Goal: Find specific page/section: Find specific page/section

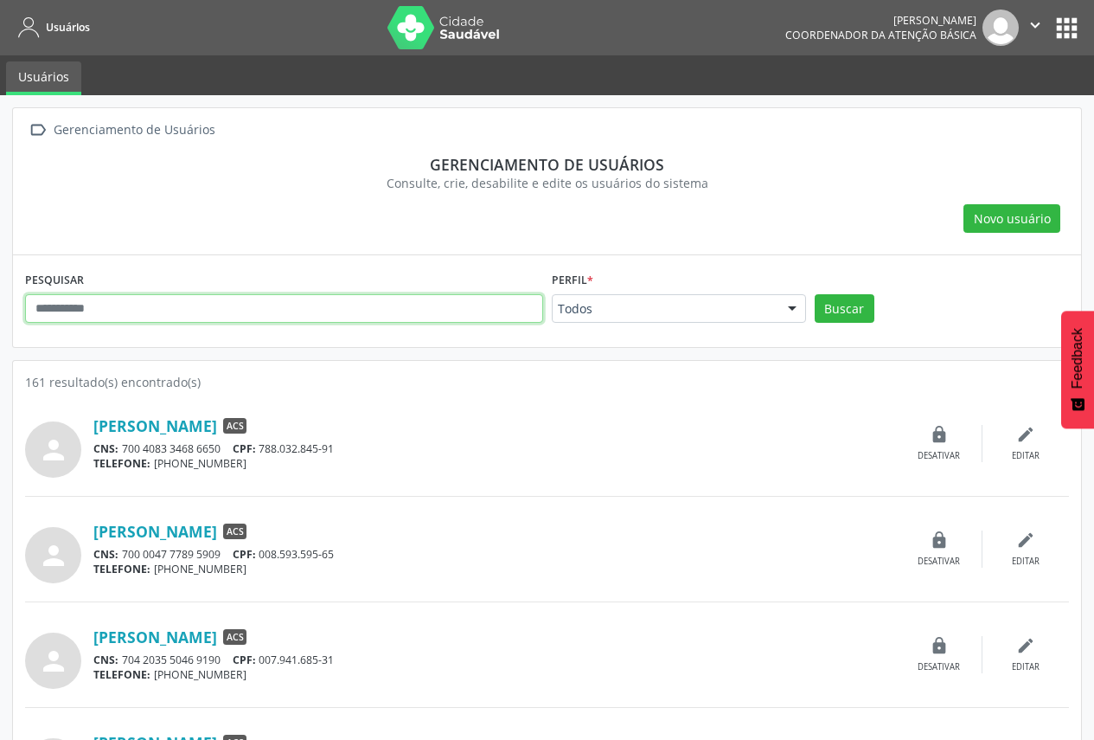
click at [236, 315] on input "text" at bounding box center [284, 308] width 518 height 29
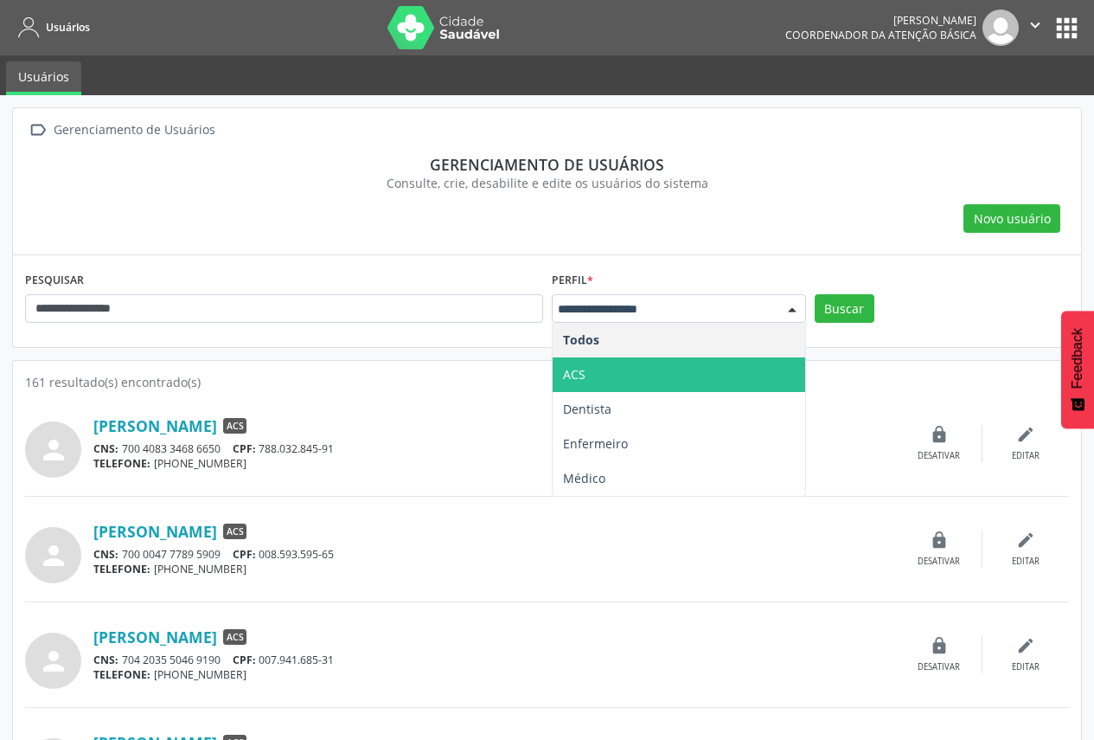
click at [733, 375] on span "ACS" at bounding box center [679, 374] width 253 height 35
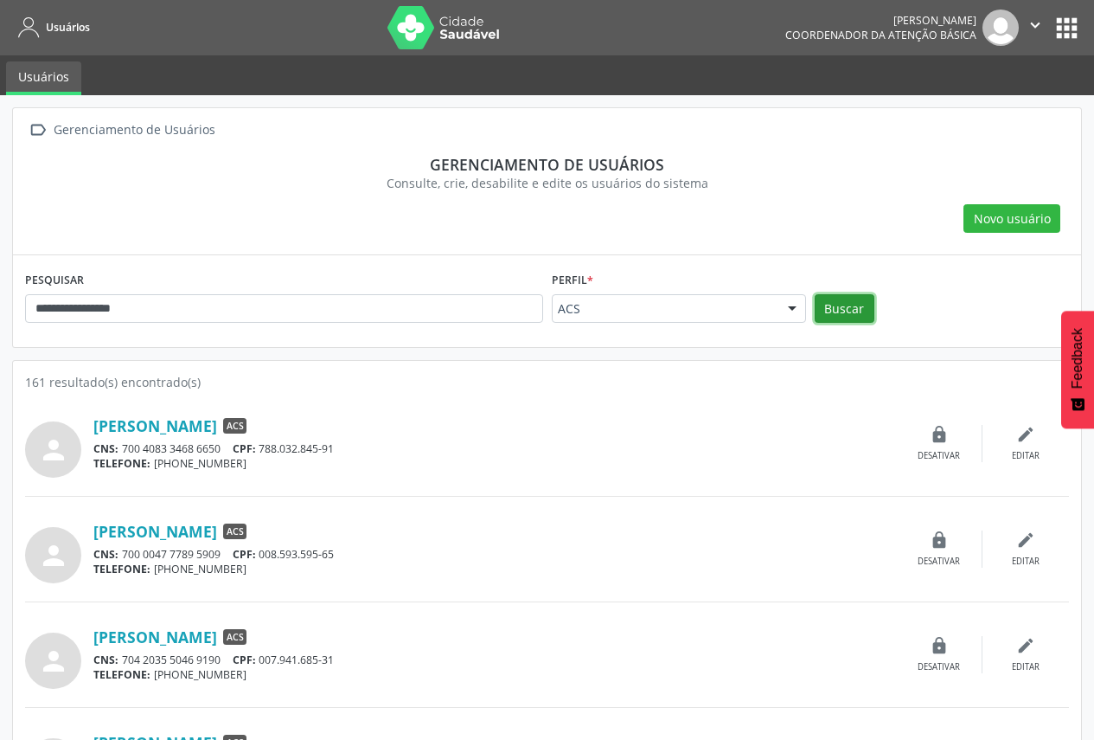
click at [861, 310] on button "Buscar" at bounding box center [845, 308] width 60 height 29
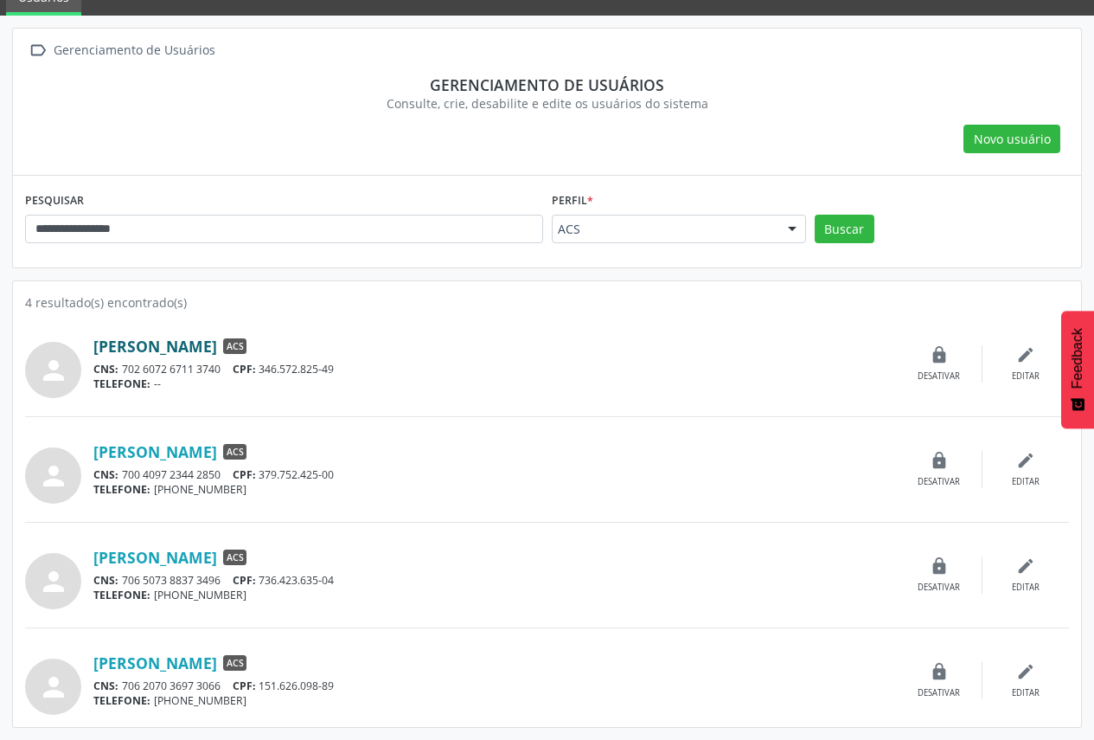
click at [217, 339] on link "[PERSON_NAME]" at bounding box center [155, 345] width 124 height 19
click at [217, 665] on link "[PERSON_NAME]" at bounding box center [155, 662] width 124 height 19
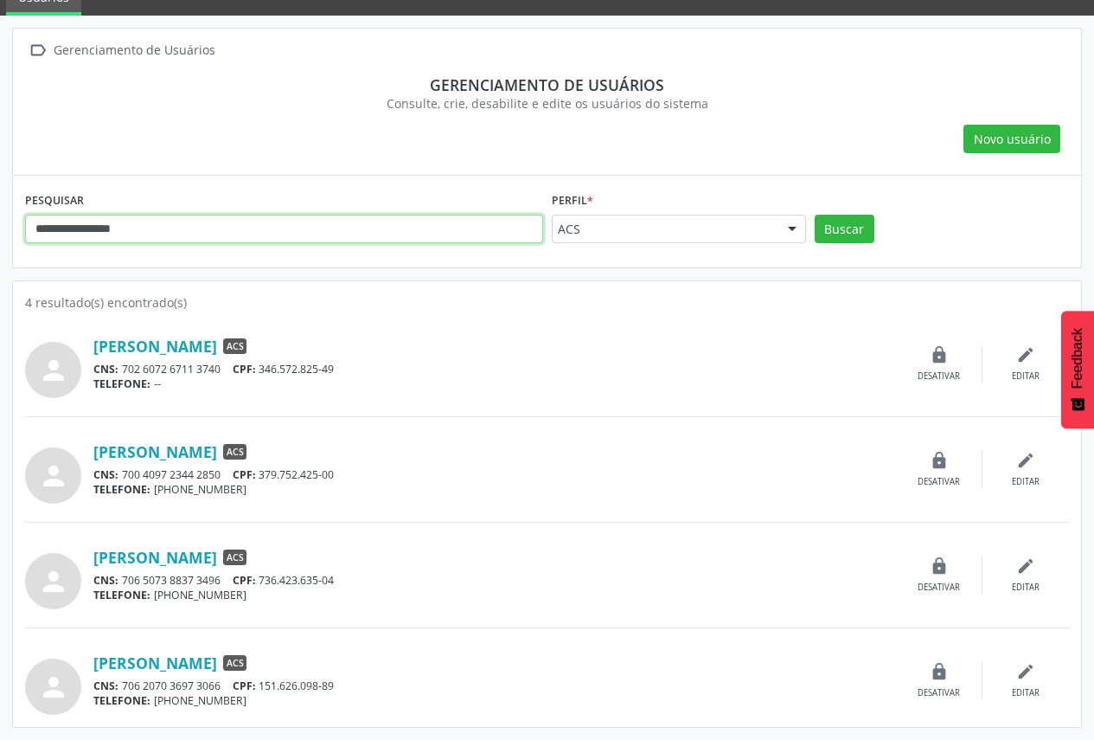
drag, startPoint x: 250, startPoint y: 231, endPoint x: 31, endPoint y: 219, distance: 219.2
click at [31, 219] on input "**********" at bounding box center [284, 229] width 518 height 29
type input "******"
click at [815, 215] on button "Buscar" at bounding box center [845, 229] width 60 height 29
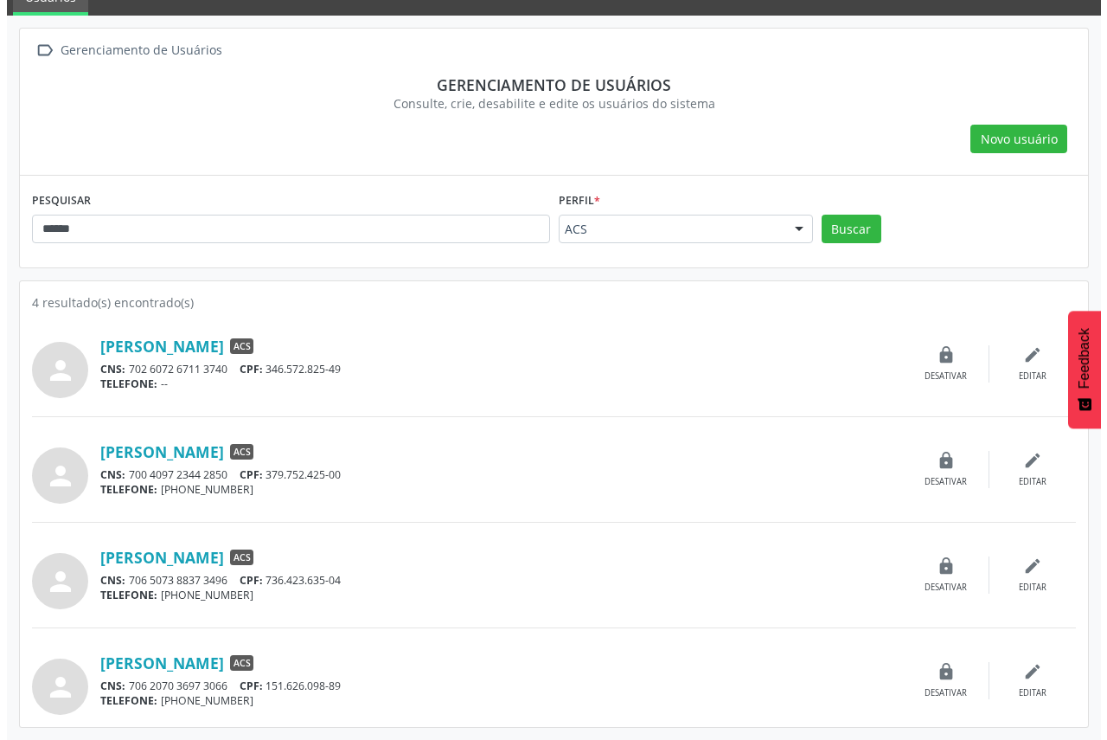
scroll to position [0, 0]
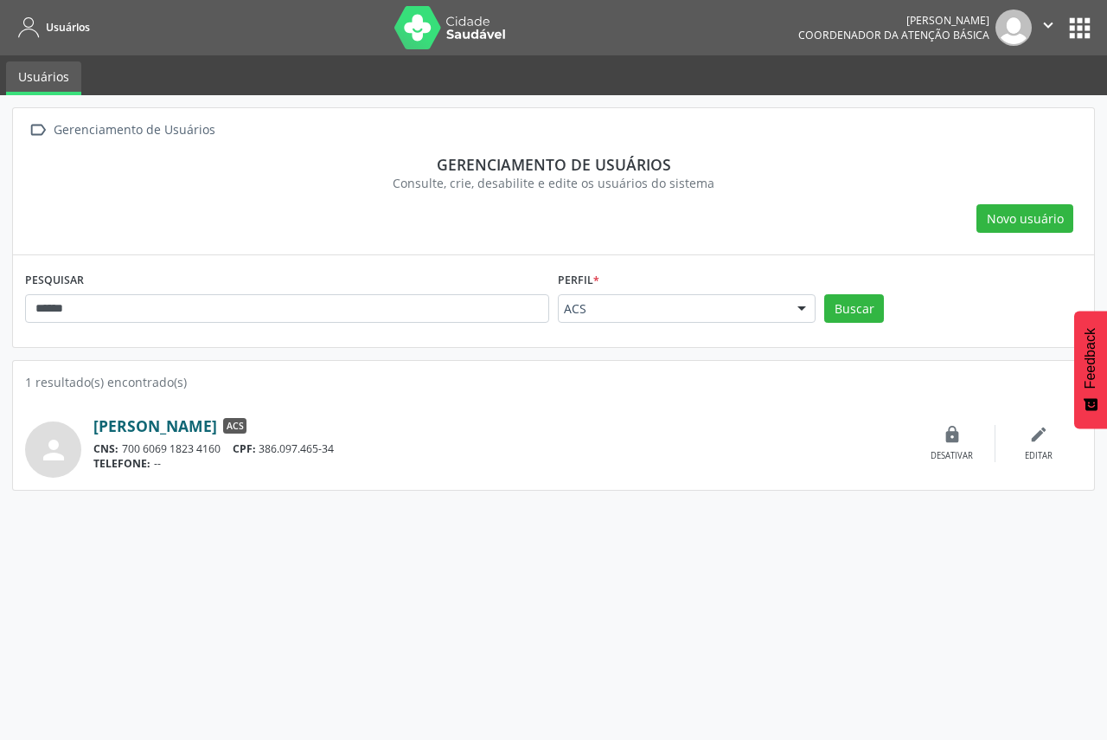
click at [179, 435] on link "[PERSON_NAME]" at bounding box center [155, 425] width 124 height 19
